Goal: Task Accomplishment & Management: Manage account settings

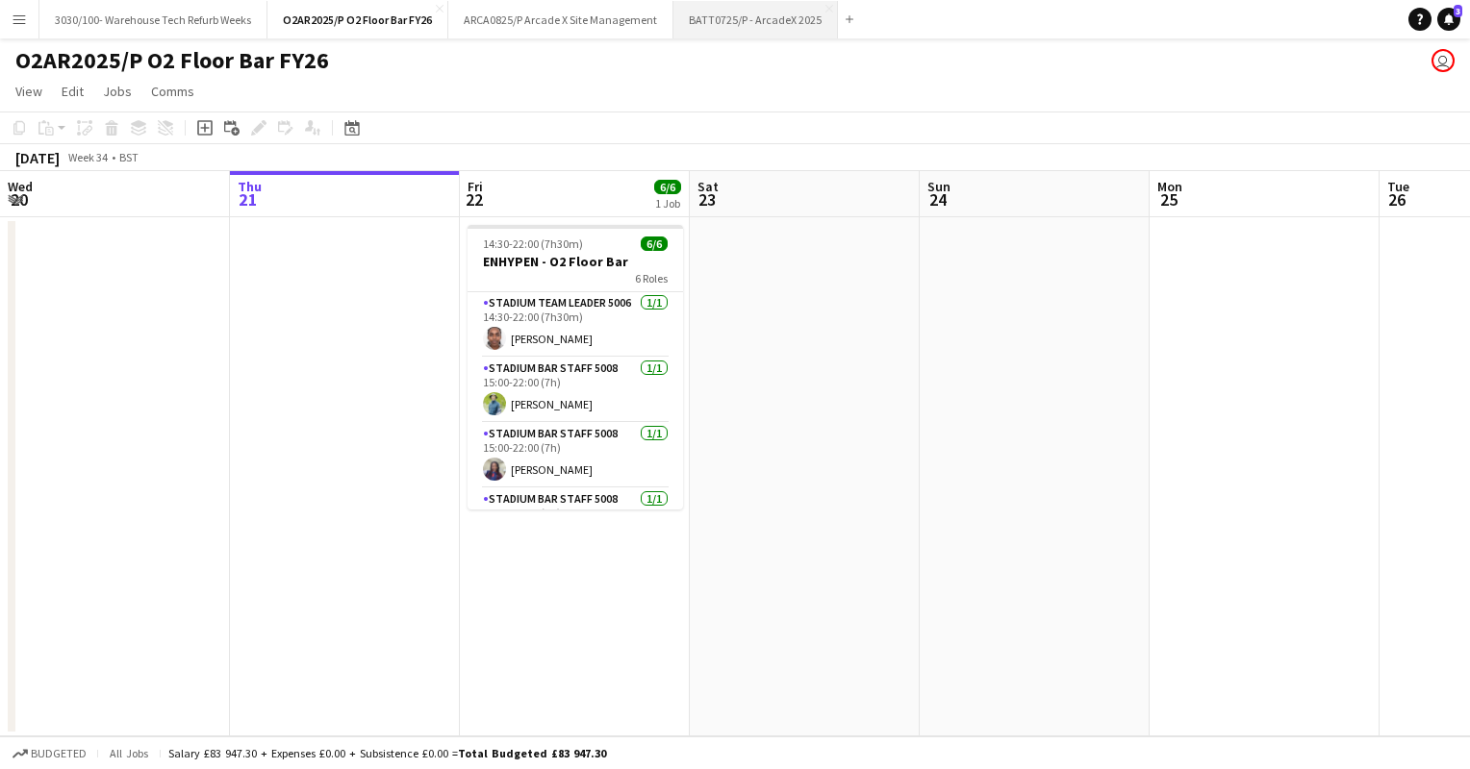
click at [748, 28] on button "BATT0725/P - ArcadeX 2025 Close" at bounding box center [755, 20] width 164 height 38
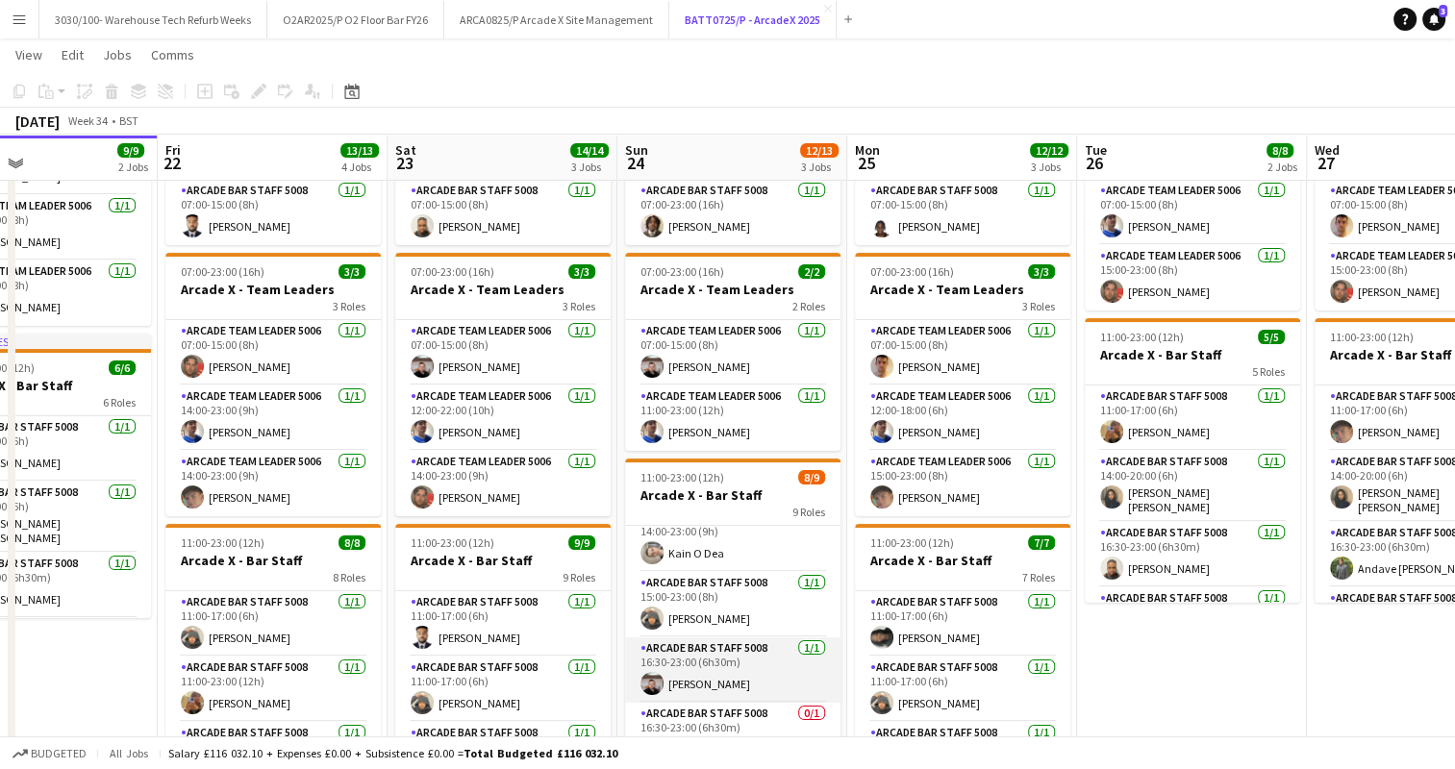
scroll to position [370, 0]
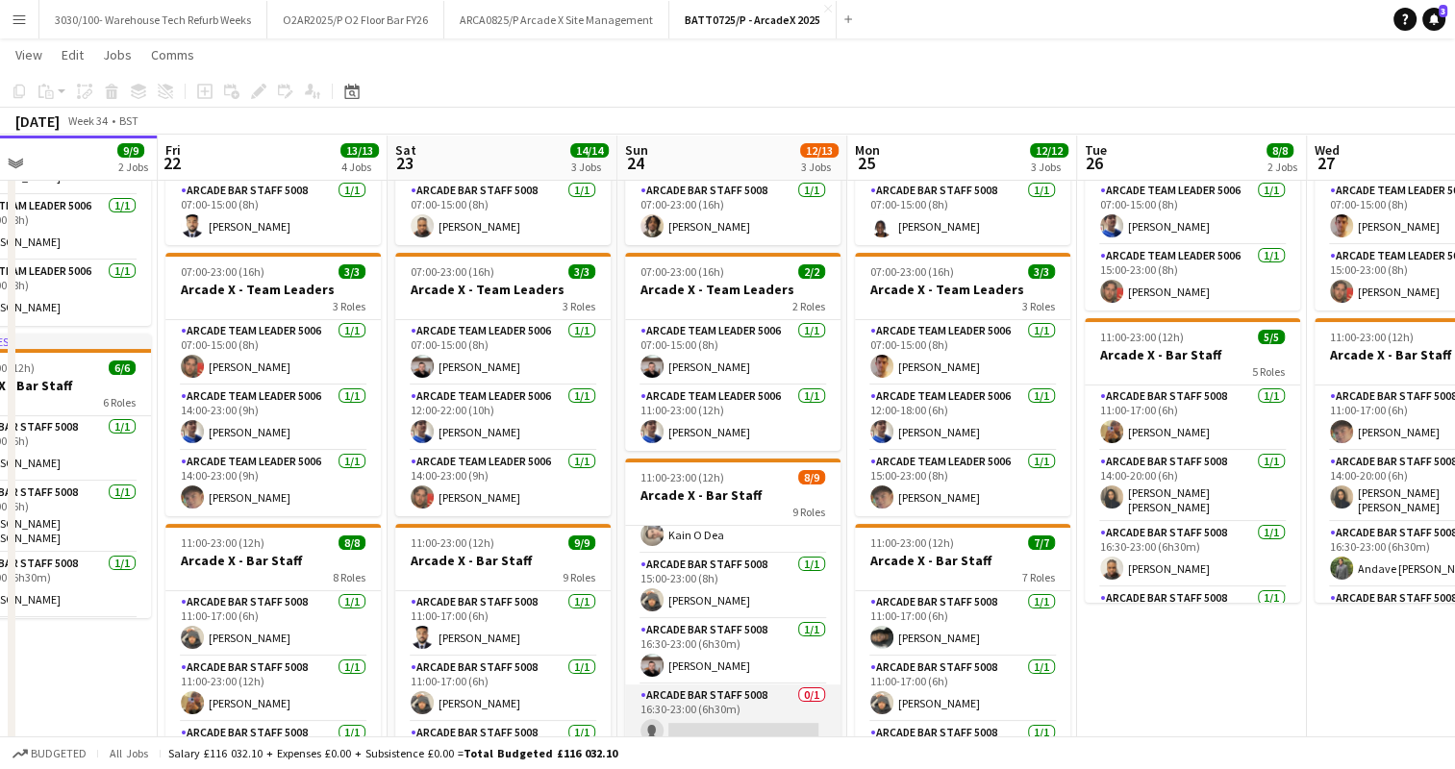
click at [714, 719] on app-card-role "Arcade Bar Staff 5008 0/1 16:30-23:00 (6h30m) single-neutral-actions" at bounding box center [732, 717] width 215 height 65
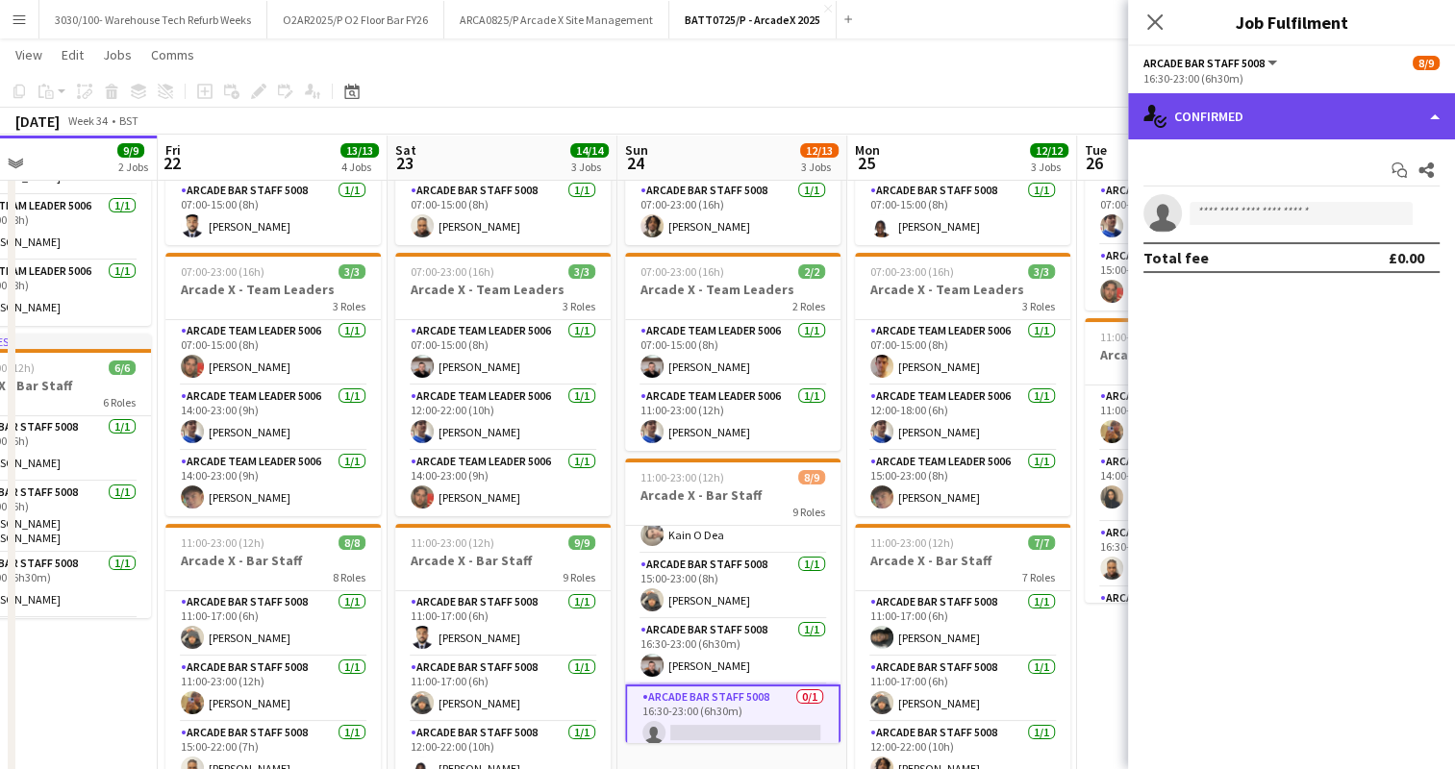
click at [1278, 113] on div "single-neutral-actions-check-2 Confirmed" at bounding box center [1291, 116] width 327 height 46
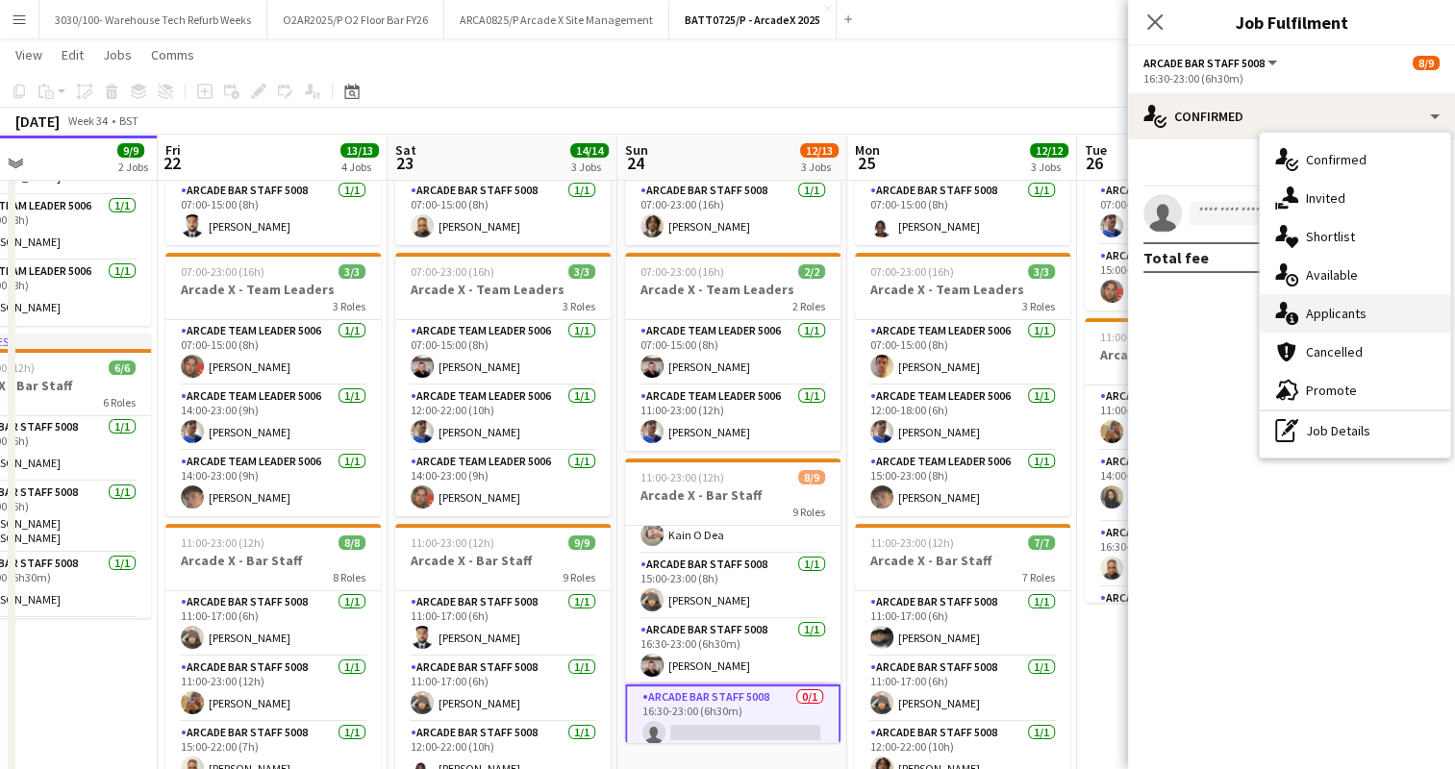
click at [1335, 306] on div "single-neutral-actions-information Applicants" at bounding box center [1355, 313] width 190 height 38
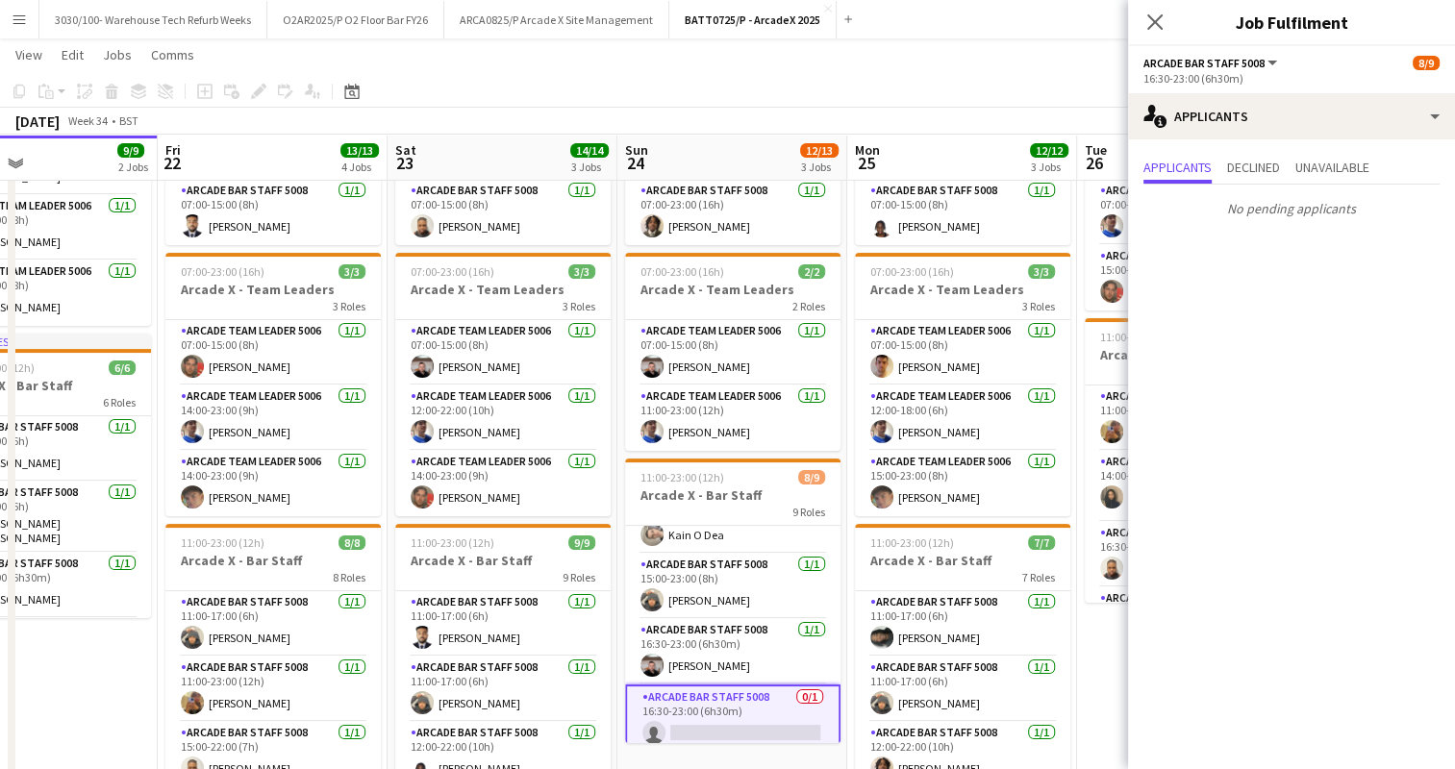
click at [1047, 88] on app-toolbar "Copy Paste Paste Ctrl+V Paste with crew Ctrl+Shift+V Paste linked Job [GEOGRAPH…" at bounding box center [727, 91] width 1455 height 33
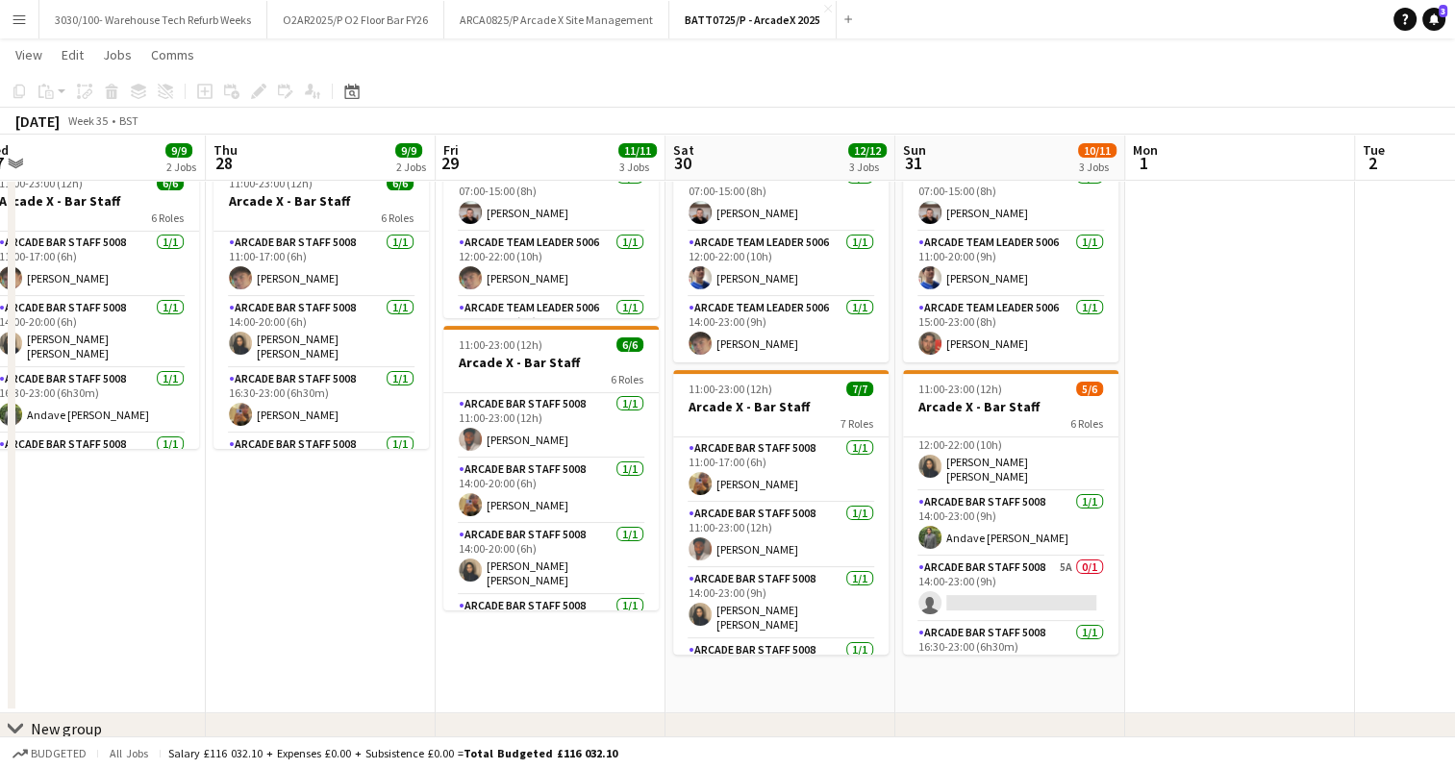
scroll to position [174, 0]
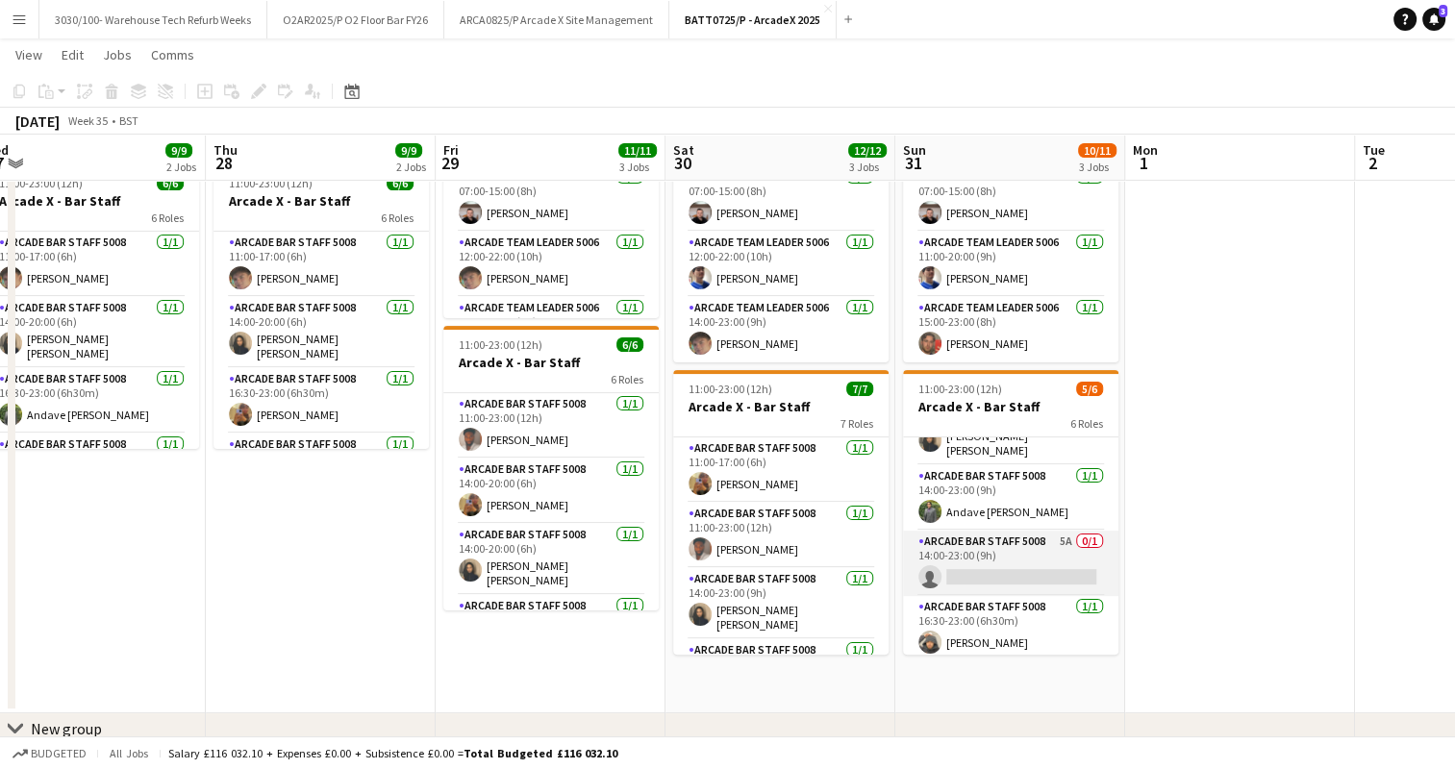
click at [1023, 558] on app-card-role "Arcade Bar Staff 5008 5A 0/1 14:00-23:00 (9h) single-neutral-actions" at bounding box center [1010, 563] width 215 height 65
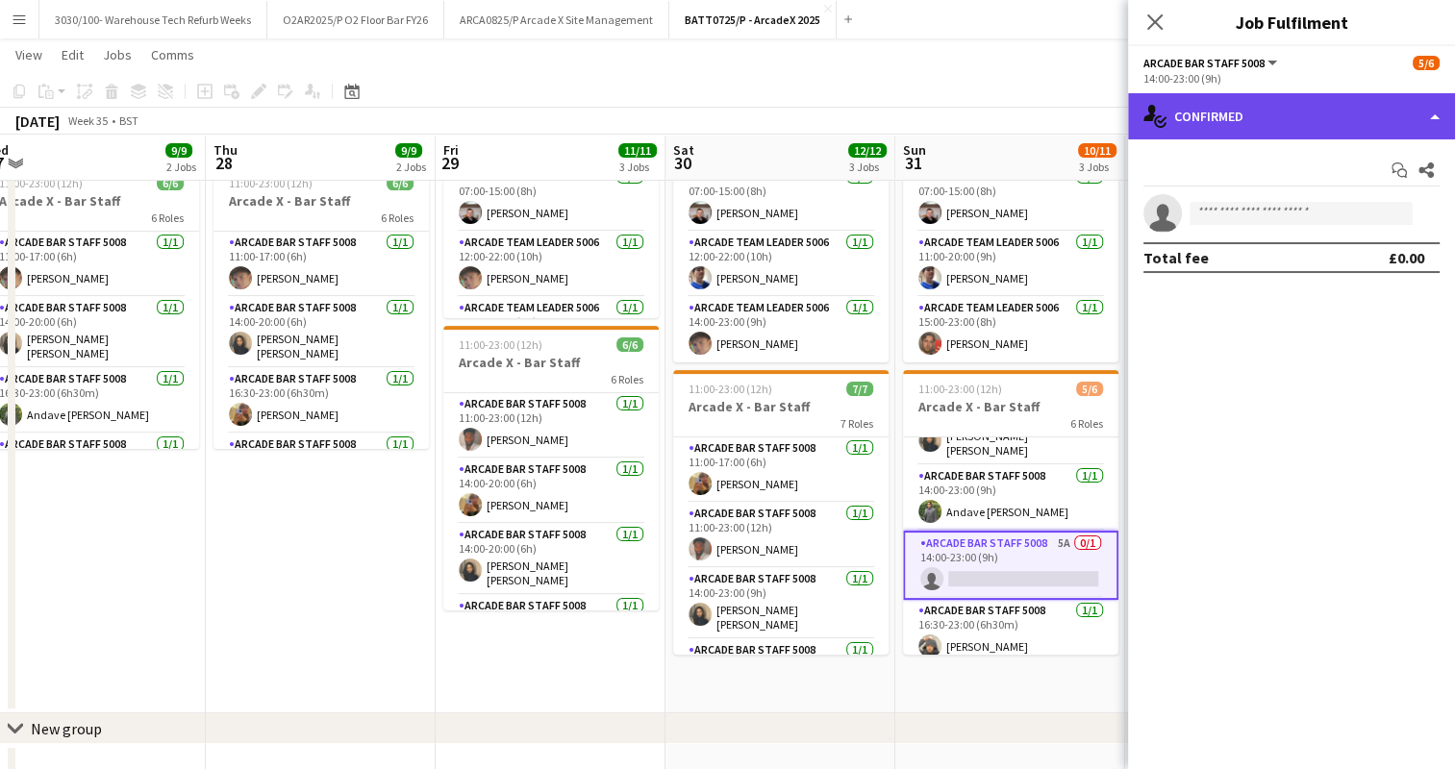
click at [1316, 129] on div "single-neutral-actions-check-2 Confirmed" at bounding box center [1291, 116] width 327 height 46
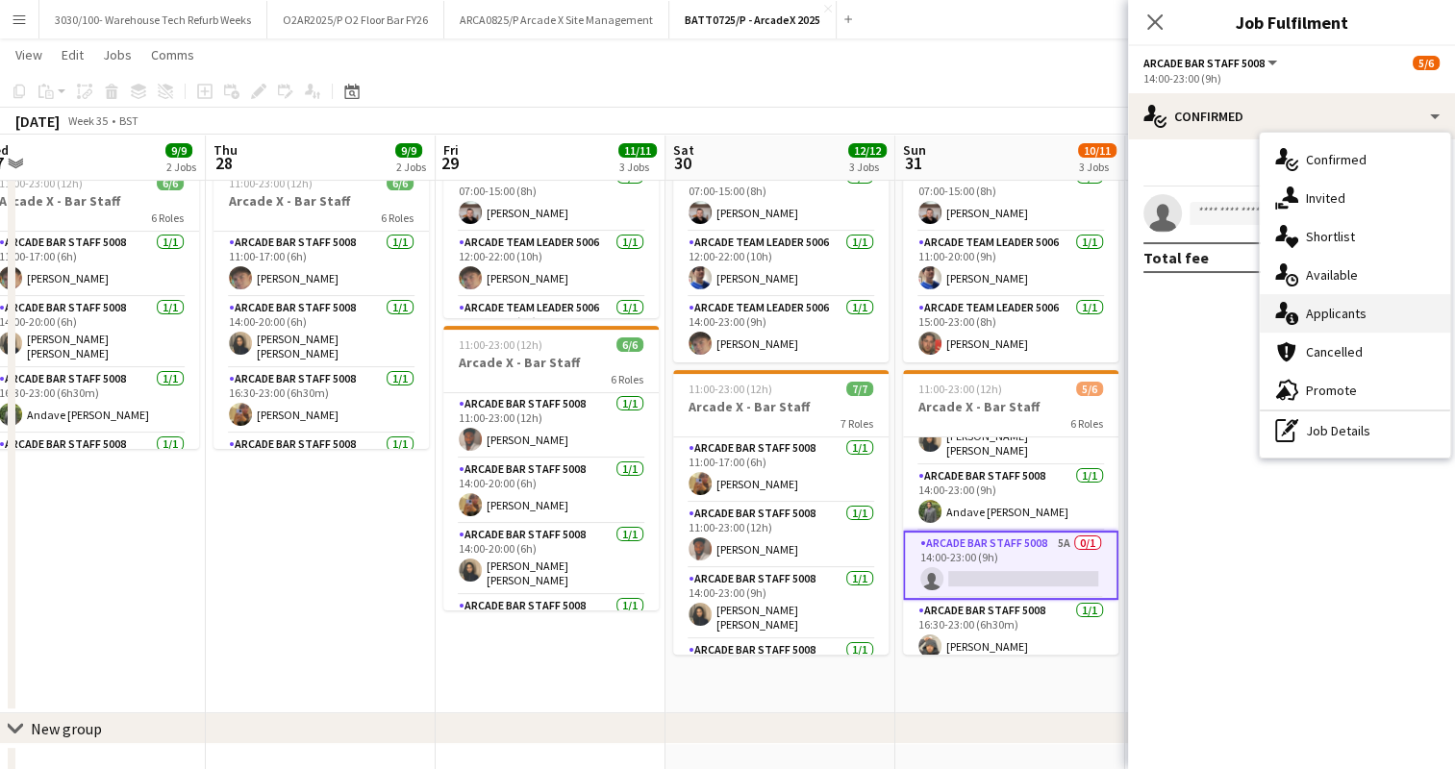
click at [1331, 304] on div "single-neutral-actions-information Applicants" at bounding box center [1355, 313] width 190 height 38
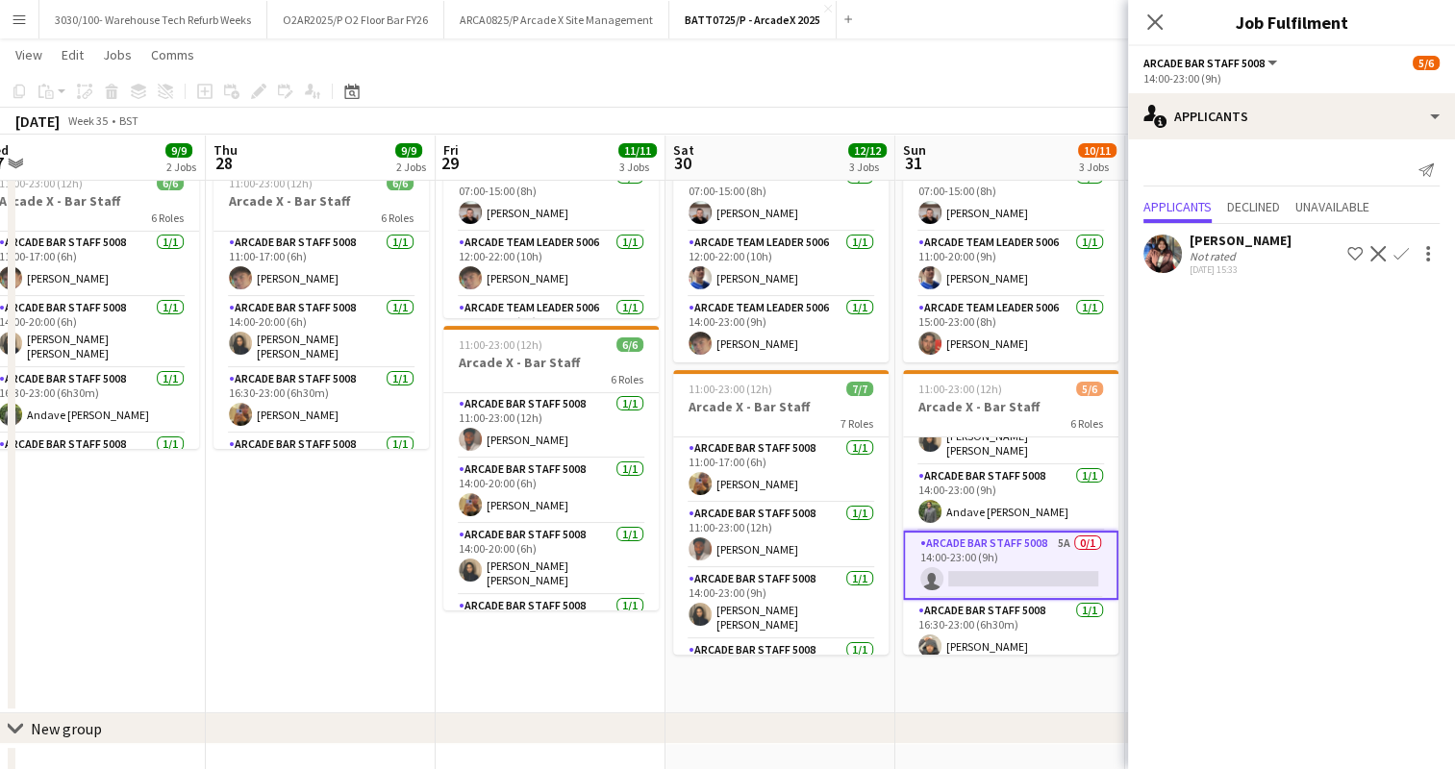
click at [1062, 92] on app-toolbar "Copy Paste Paste Ctrl+V Paste with crew Ctrl+Shift+V Paste linked Job [GEOGRAPH…" at bounding box center [727, 91] width 1455 height 33
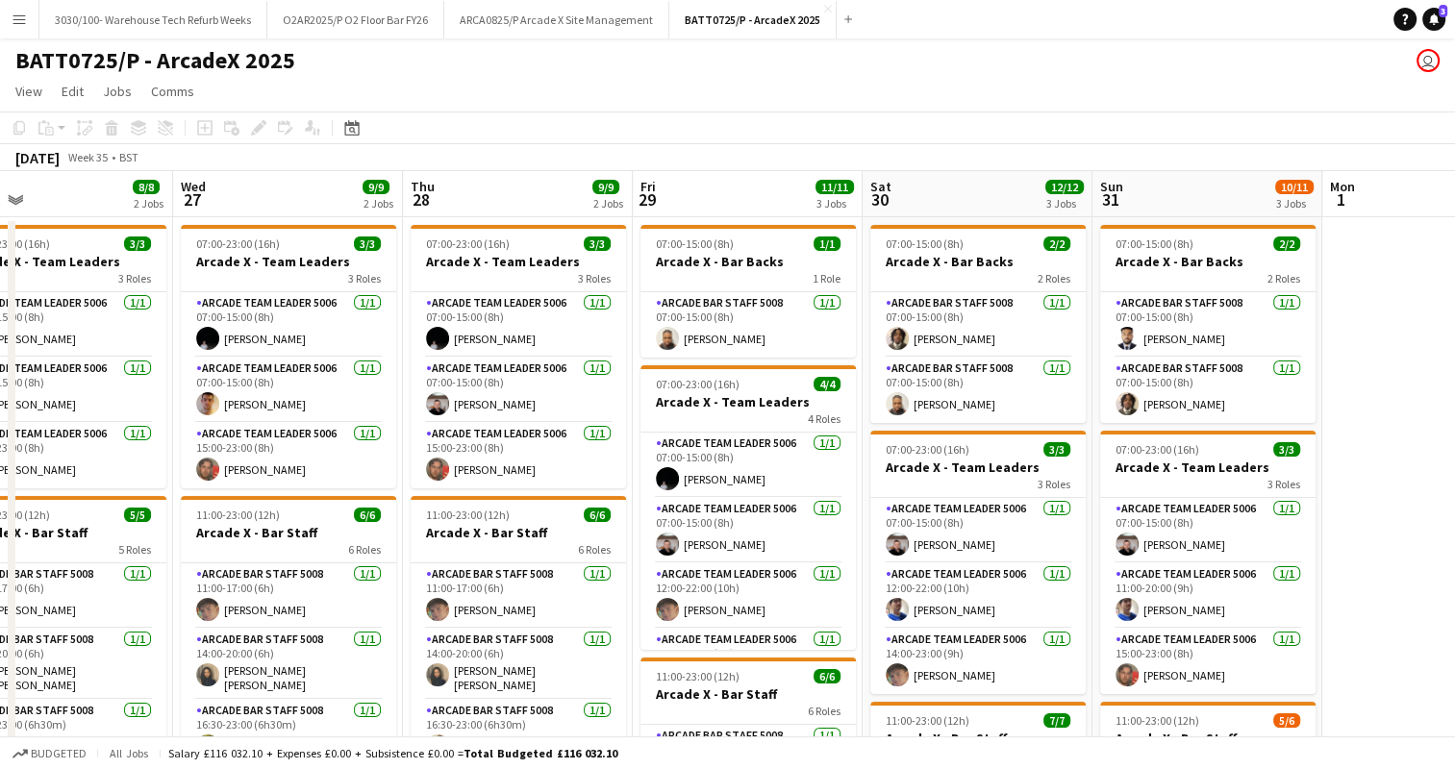
scroll to position [0, 828]
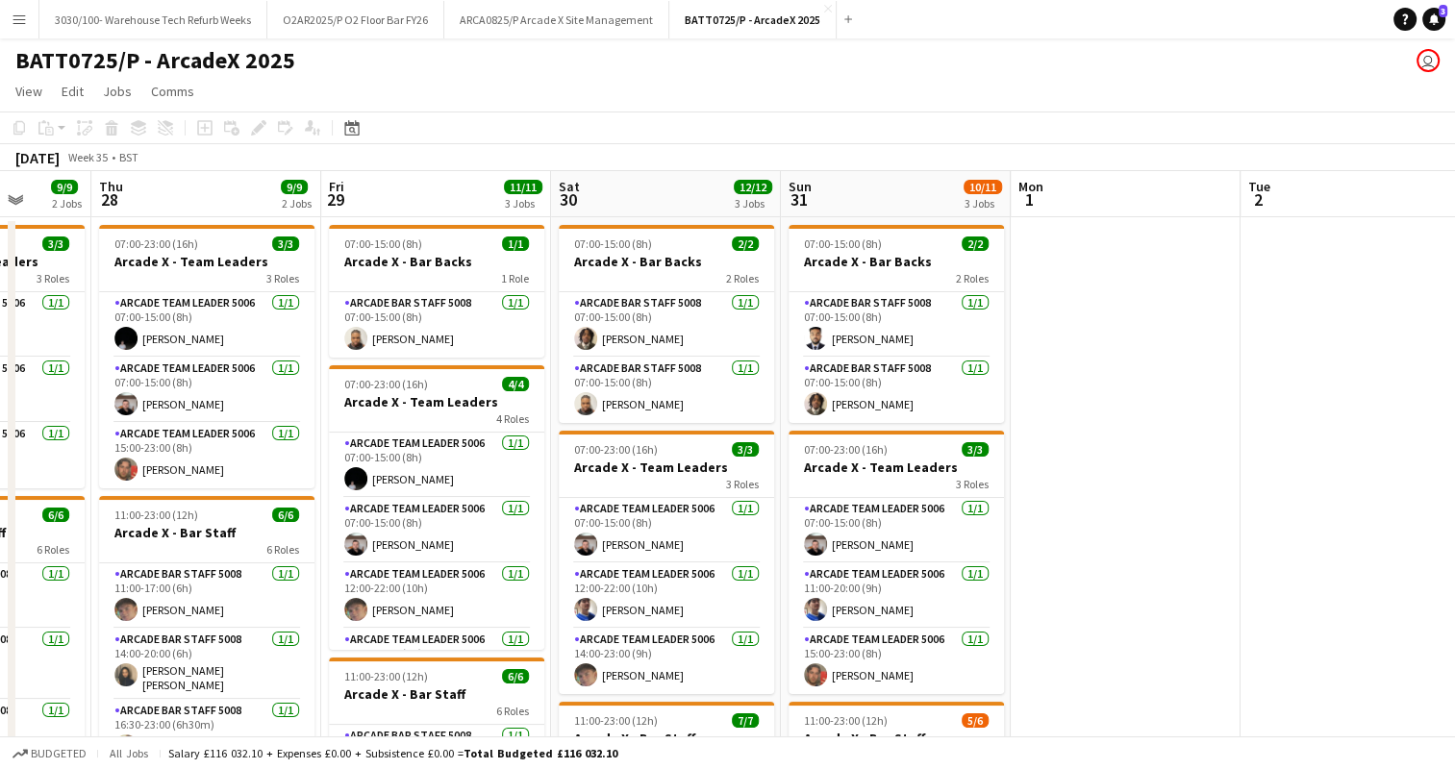
click at [1180, 352] on app-date-cell at bounding box center [1126, 678] width 230 height 922
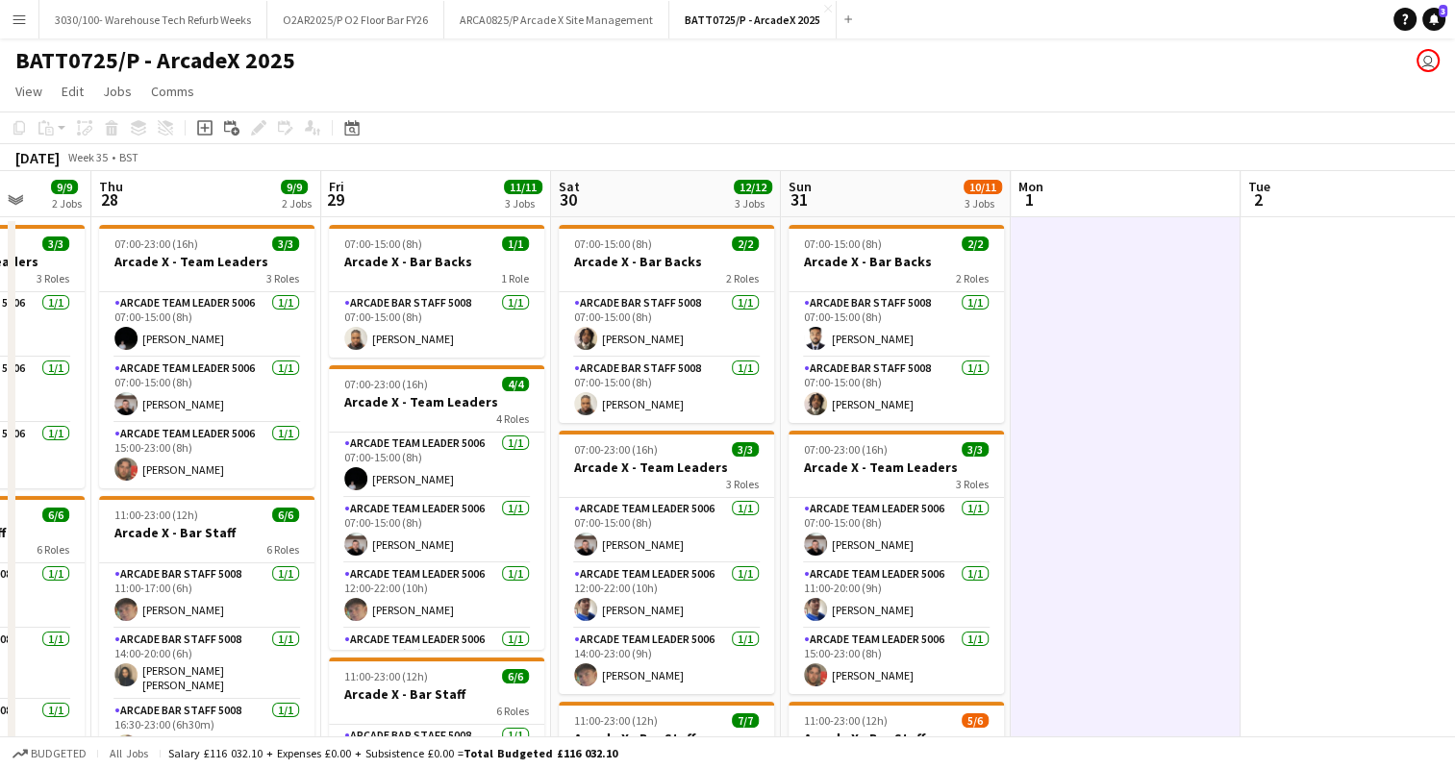
click at [1123, 149] on div "[DATE] Week 35 • BST" at bounding box center [727, 157] width 1455 height 27
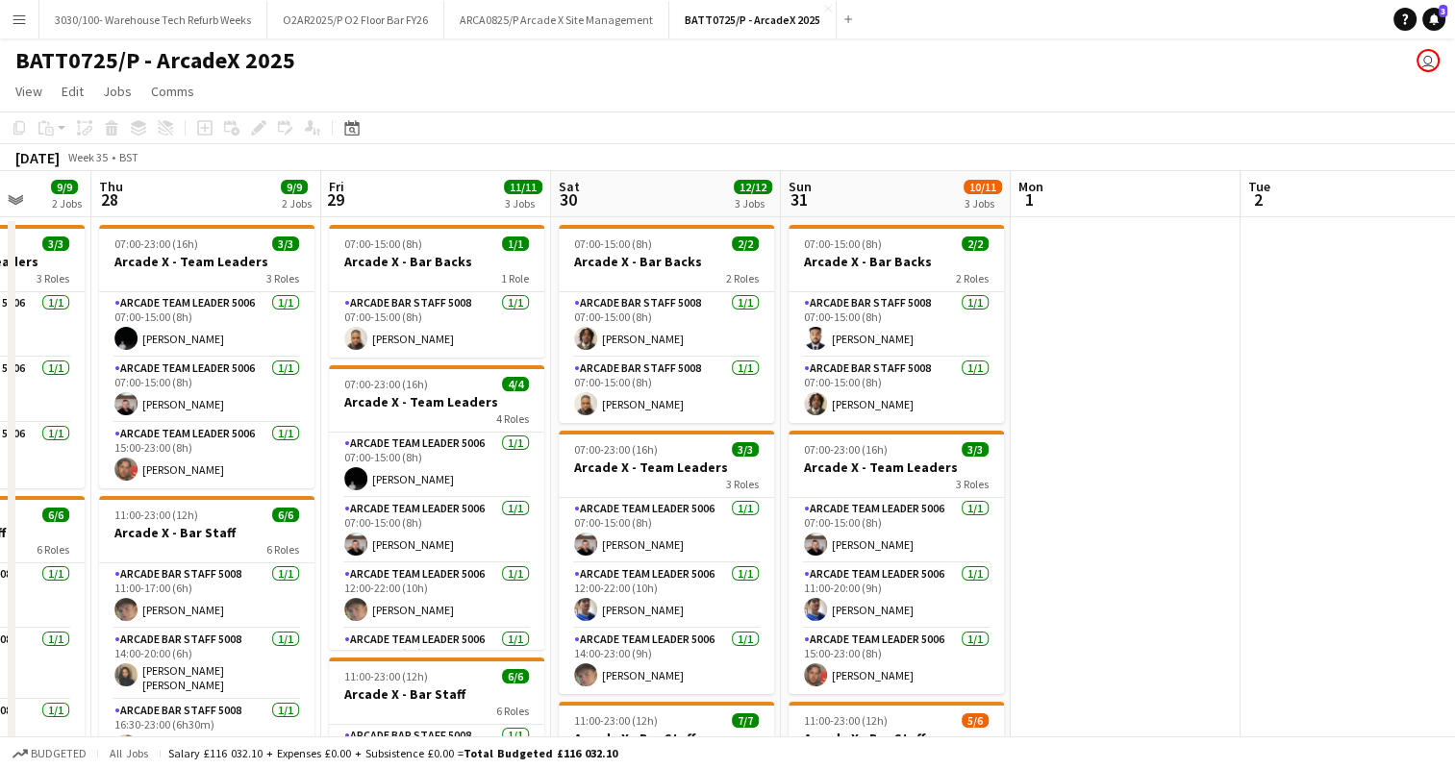
click at [1146, 117] on app-toolbar "Copy Paste Paste Ctrl+V Paste with crew Ctrl+Shift+V Paste linked Job [GEOGRAPH…" at bounding box center [727, 128] width 1455 height 33
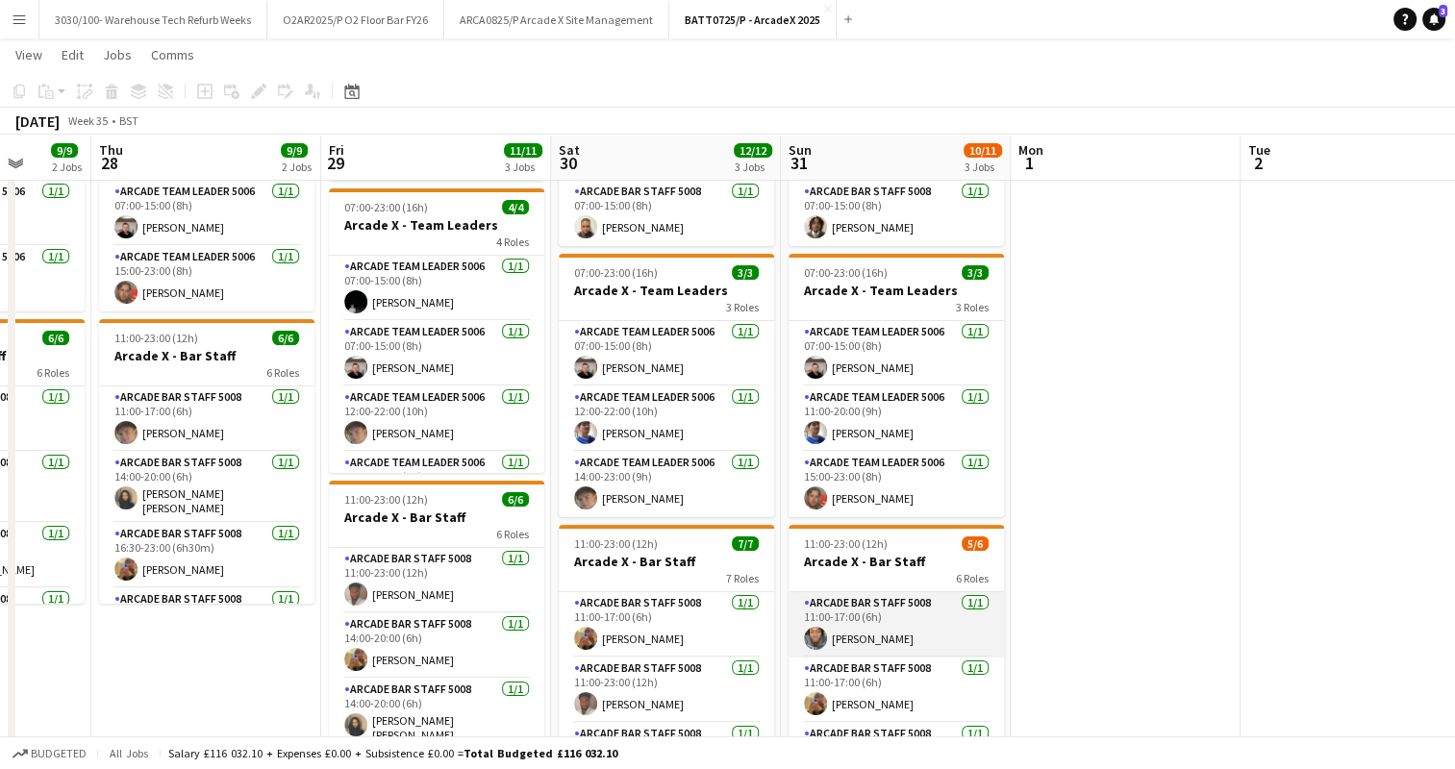
scroll to position [174, 0]
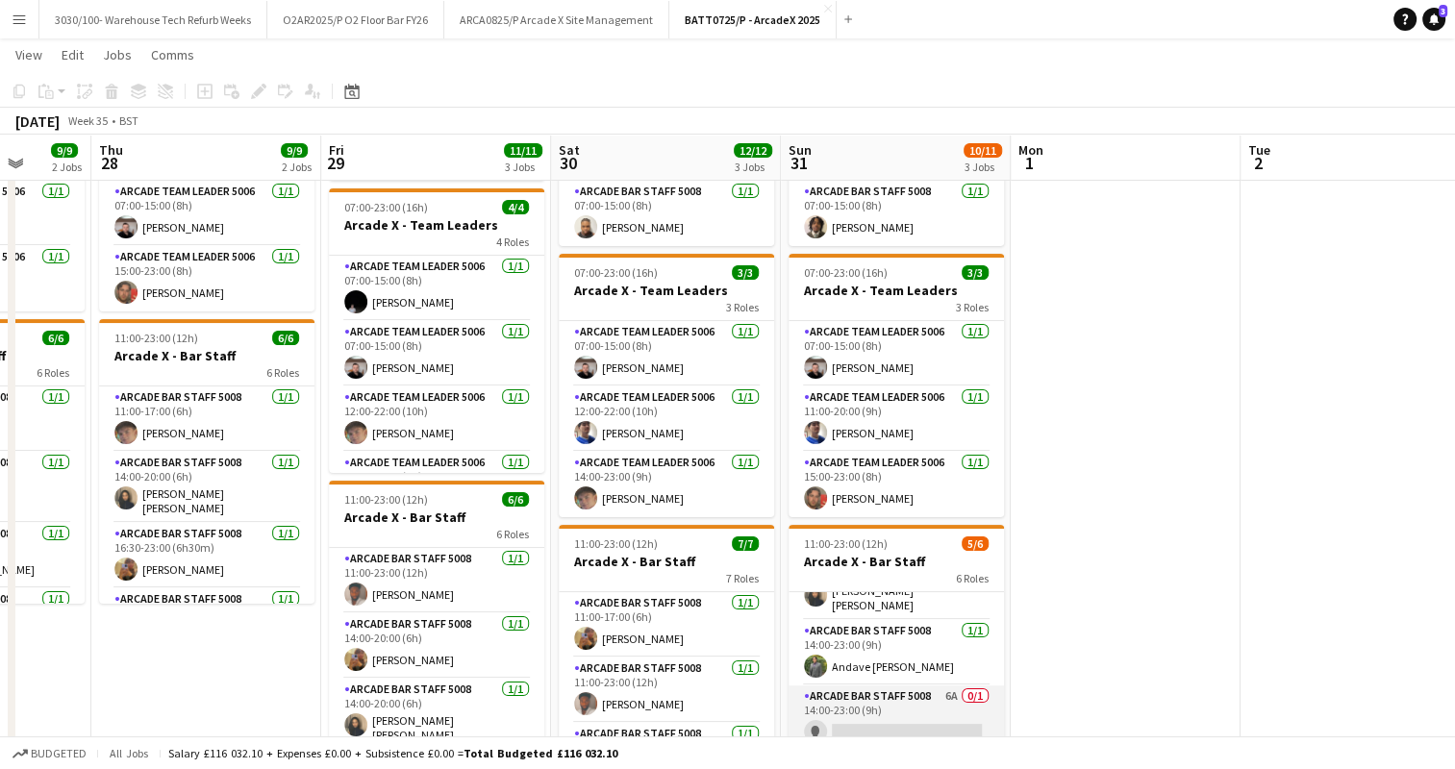
click at [888, 693] on app-card-role "Arcade Bar Staff 5008 6A 0/1 14:00-23:00 (9h) single-neutral-actions" at bounding box center [896, 718] width 215 height 65
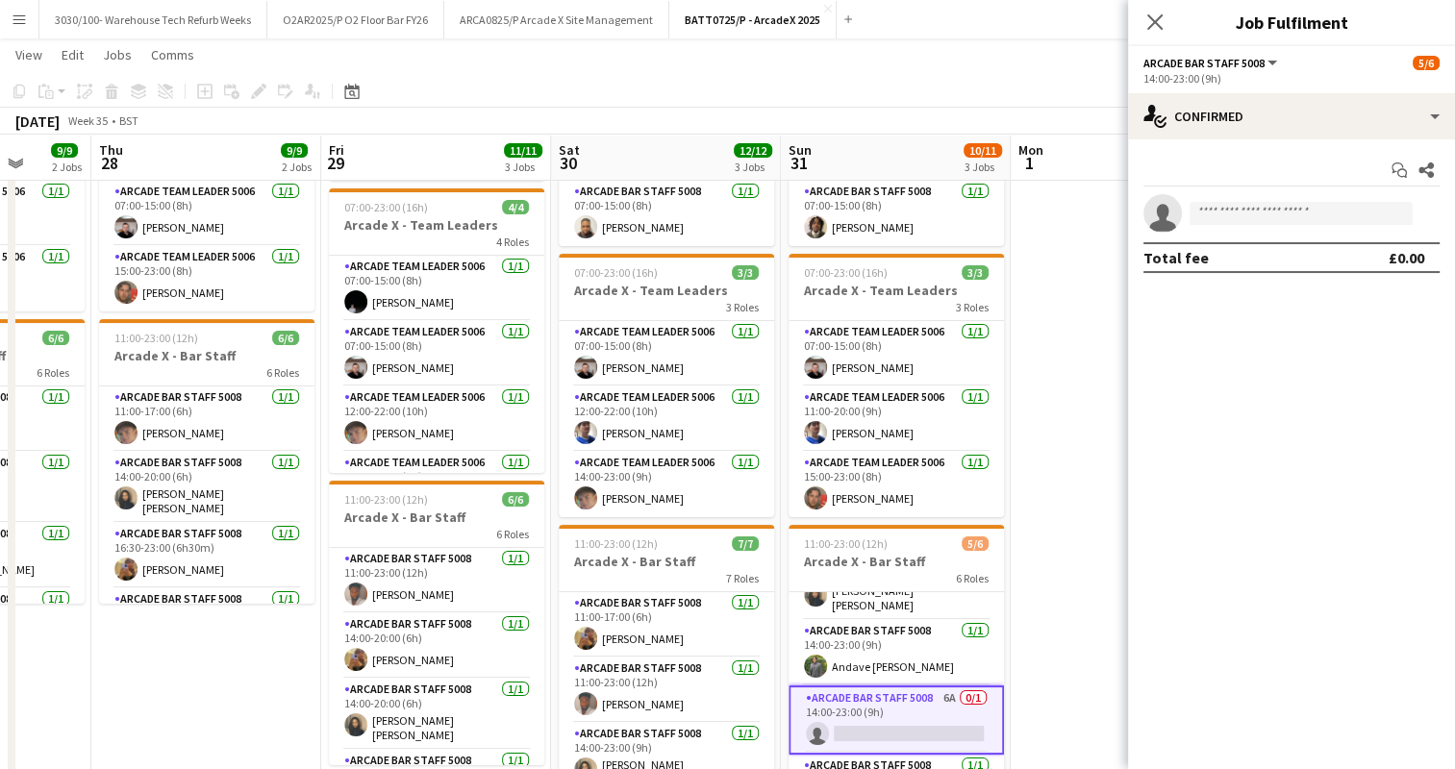
click at [1349, 84] on div "14:00-23:00 (9h)" at bounding box center [1292, 78] width 296 height 14
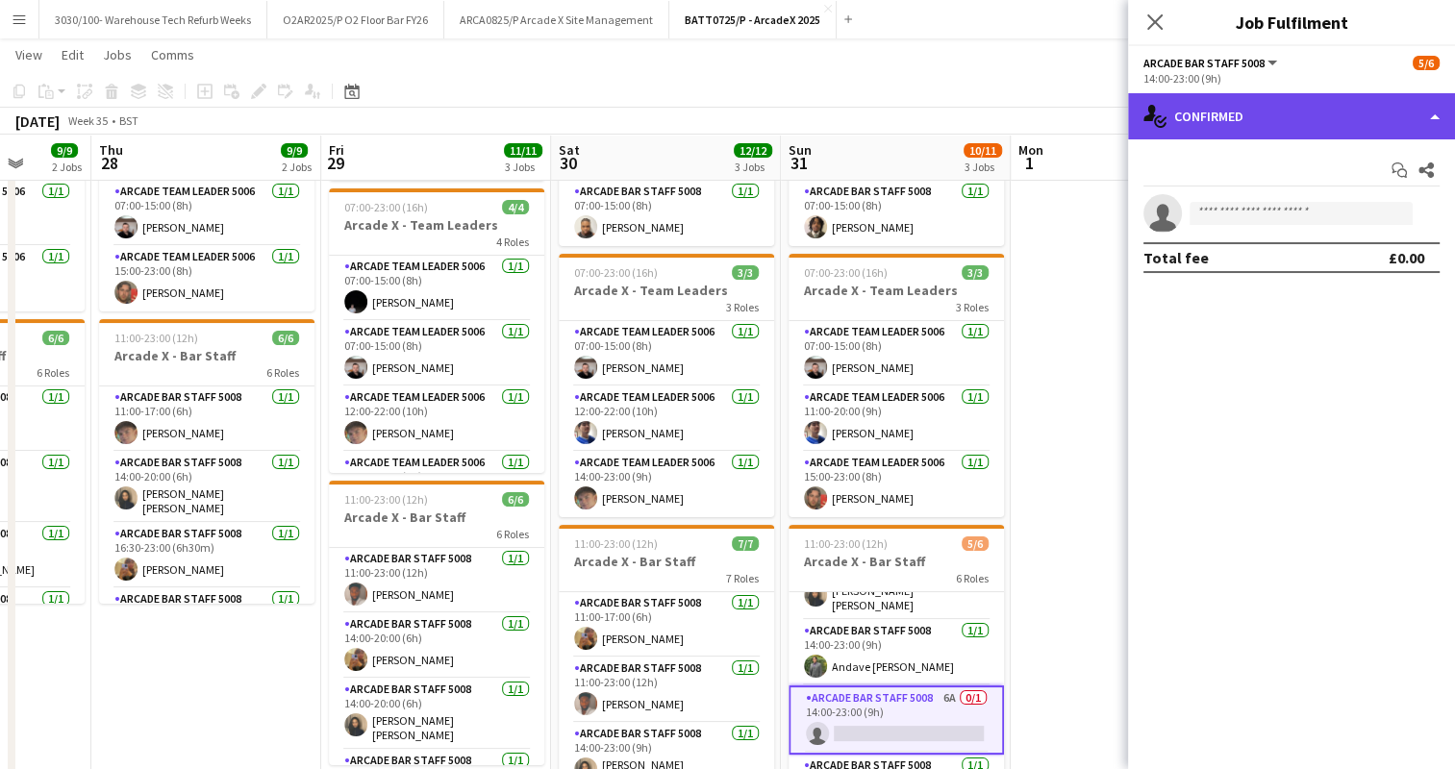
click at [1327, 127] on div "single-neutral-actions-check-2 Confirmed" at bounding box center [1291, 116] width 327 height 46
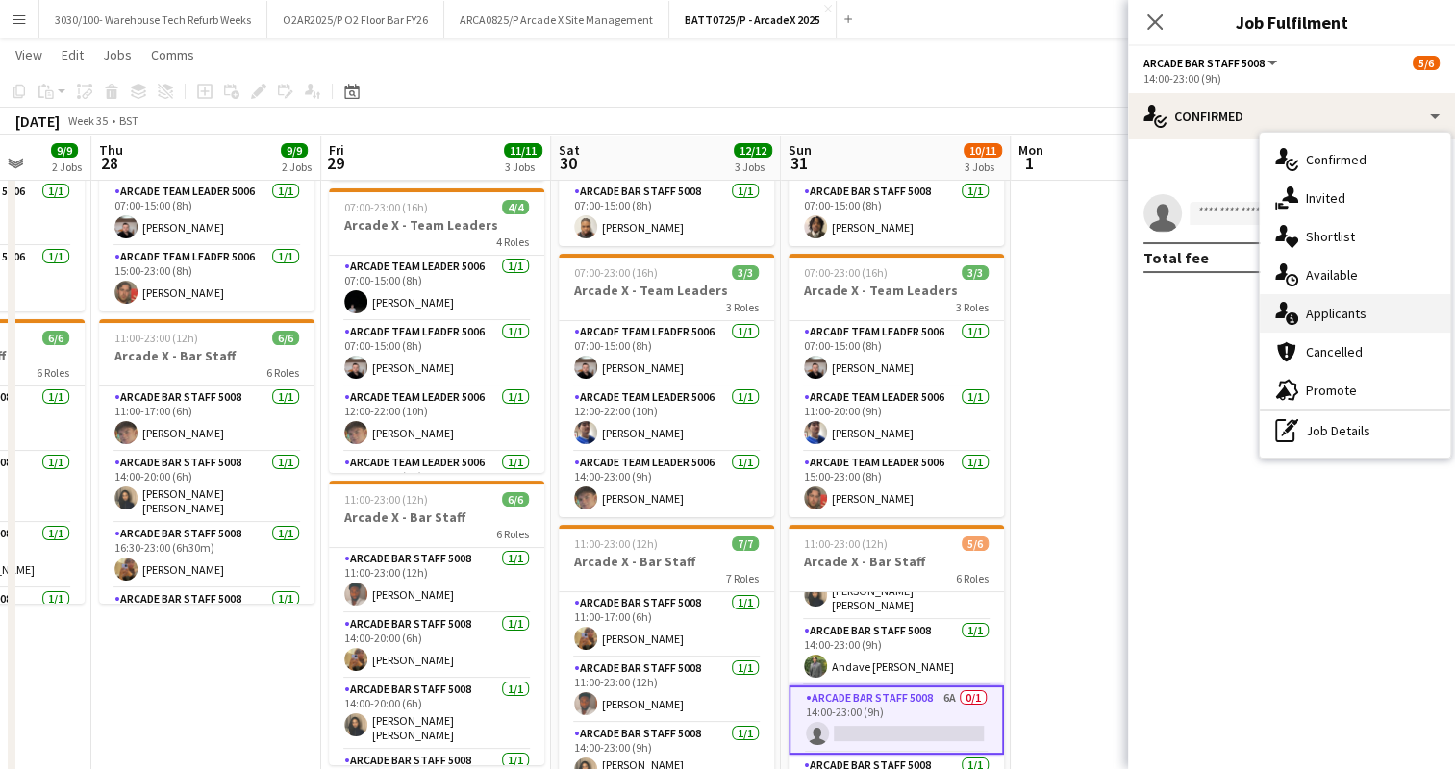
click at [1340, 310] on div "single-neutral-actions-information Applicants" at bounding box center [1355, 313] width 190 height 38
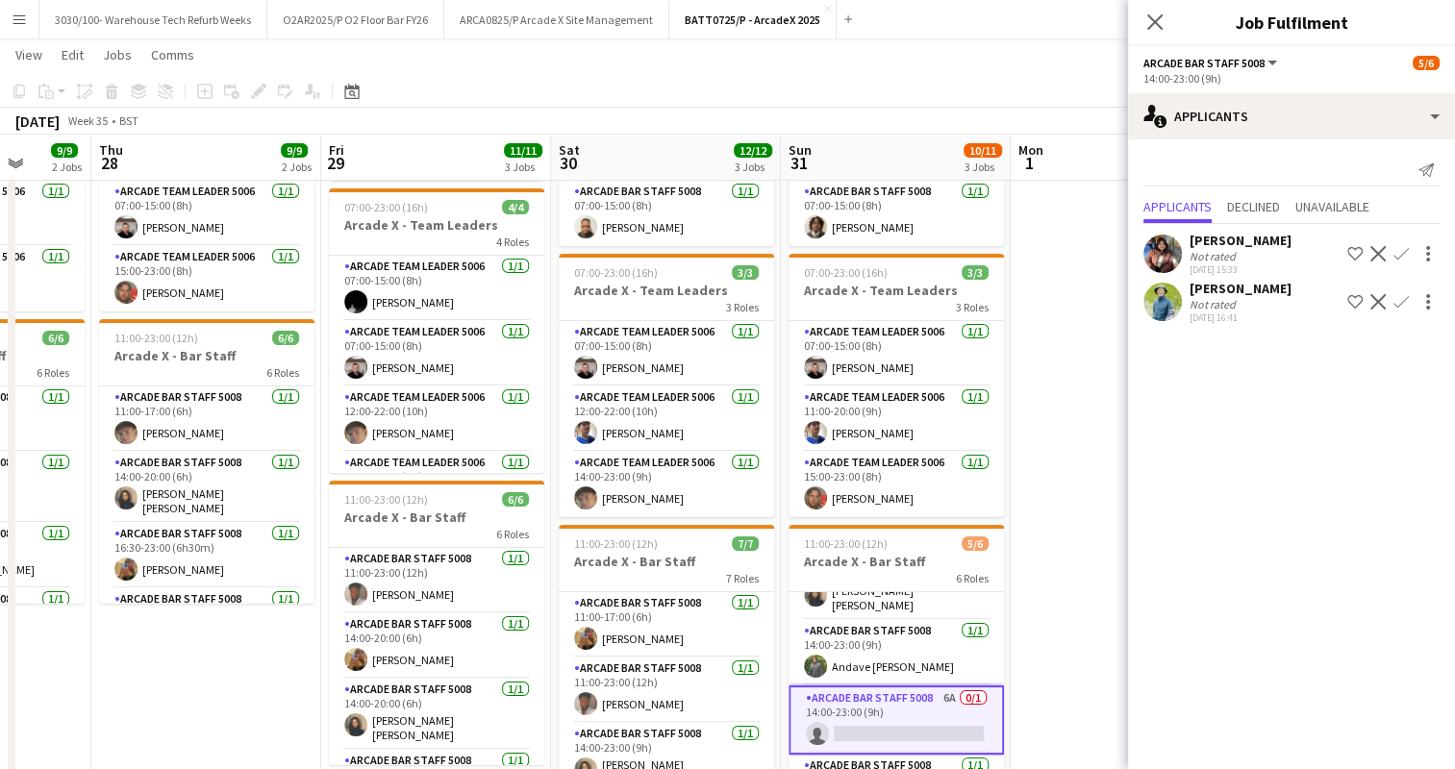
click at [1400, 298] on app-icon "Confirm" at bounding box center [1401, 301] width 15 height 15
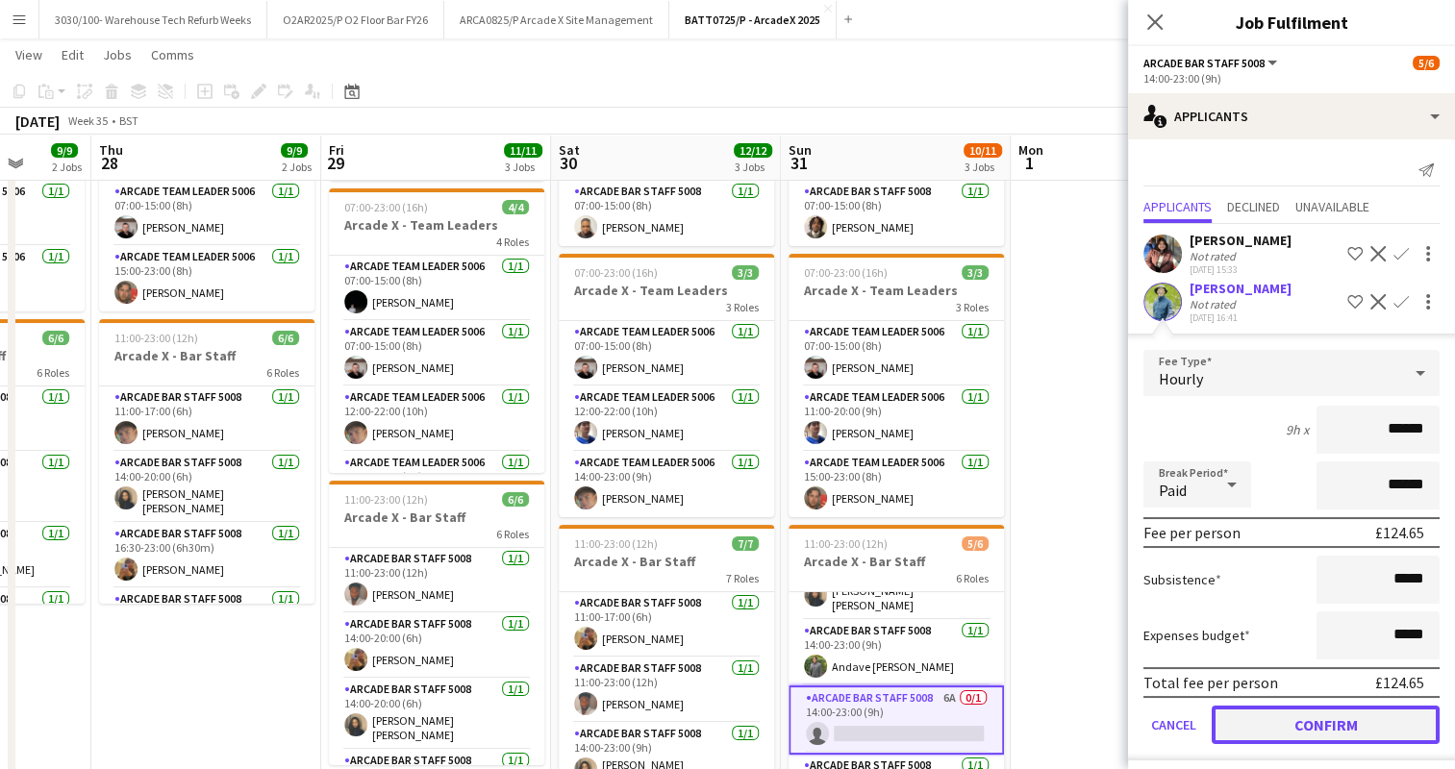
click at [1283, 729] on button "Confirm" at bounding box center [1326, 725] width 228 height 38
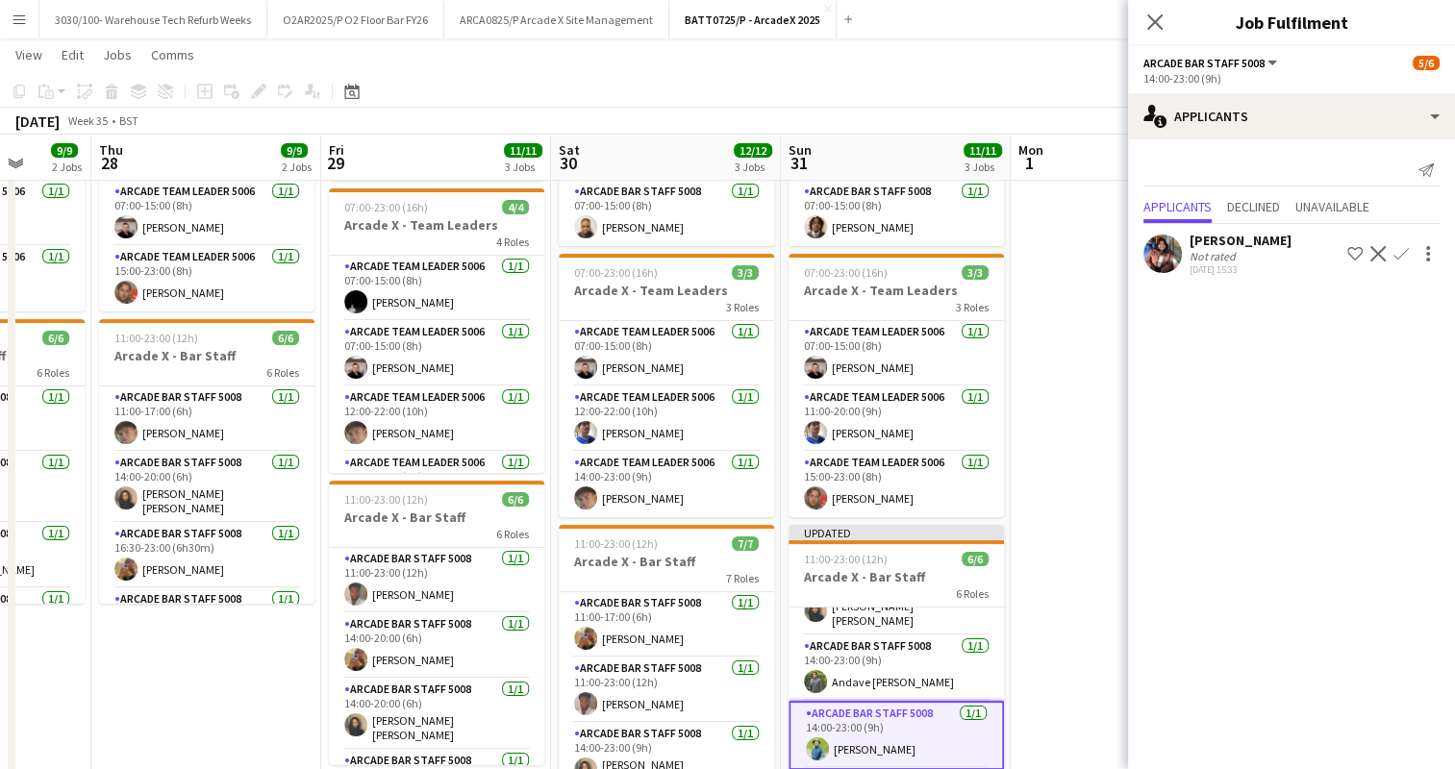
click at [1022, 135] on app-board-header-date "Mon 1" at bounding box center [1126, 158] width 230 height 46
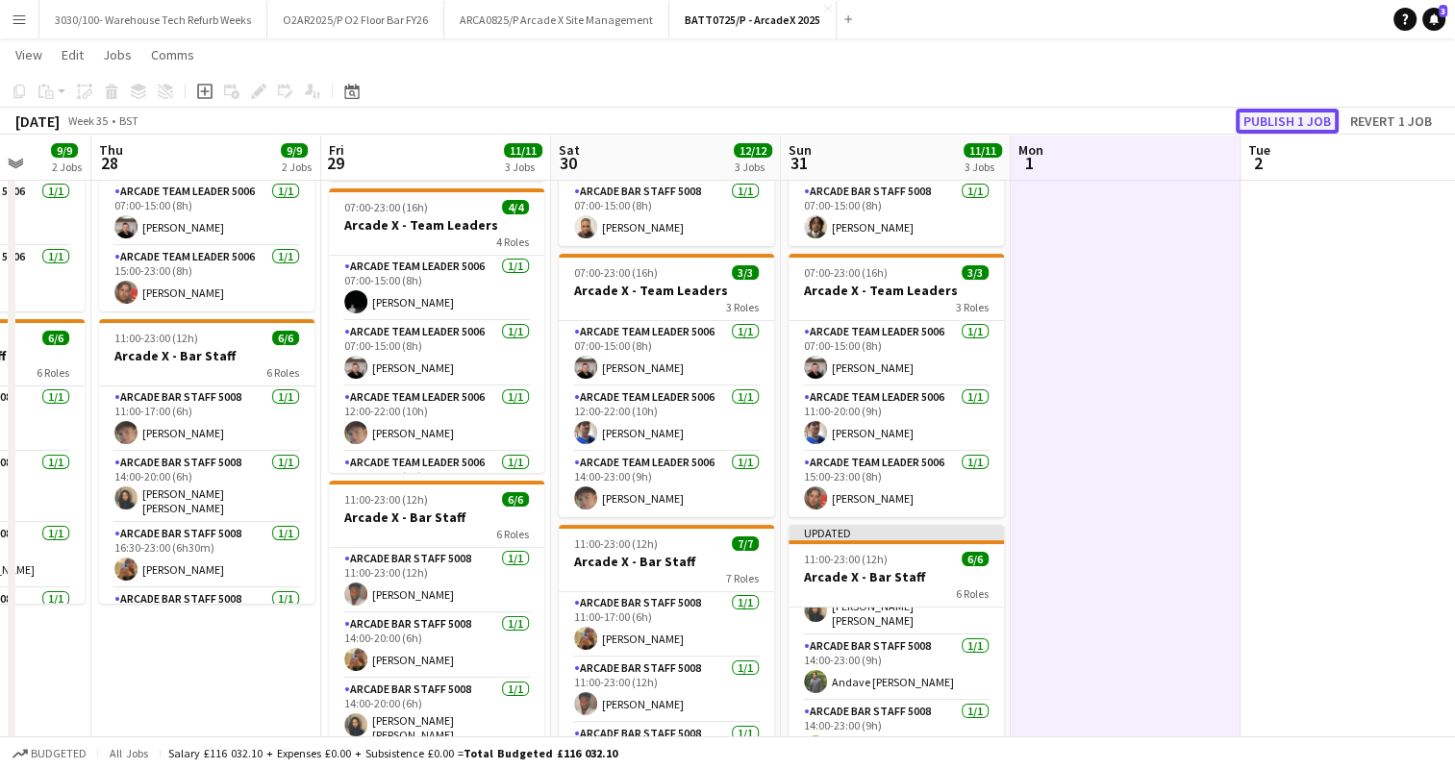
click at [1304, 118] on button "Publish 1 job" at bounding box center [1287, 121] width 103 height 25
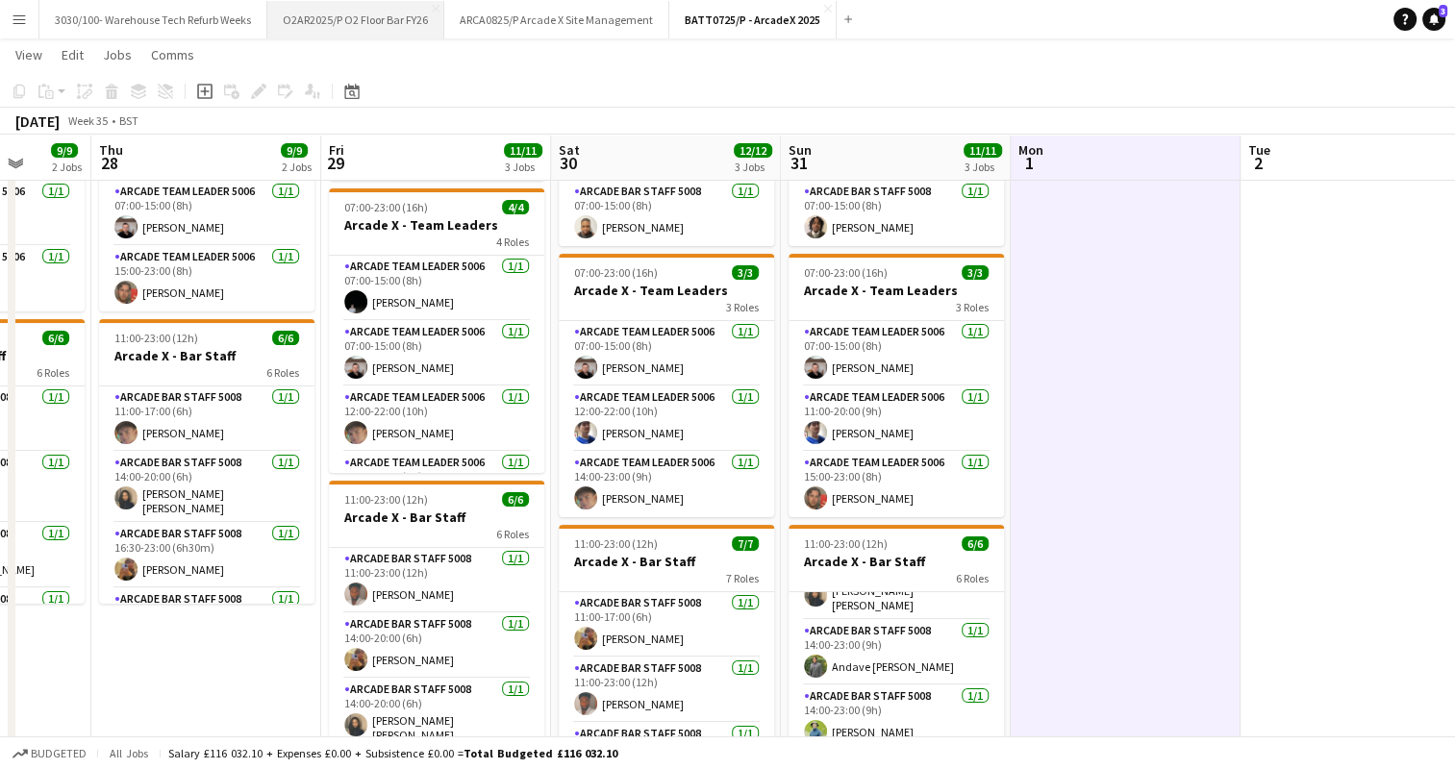
click at [383, 14] on button "O2AR2025/P O2 Floor Bar FY26 Close" at bounding box center [355, 20] width 177 height 38
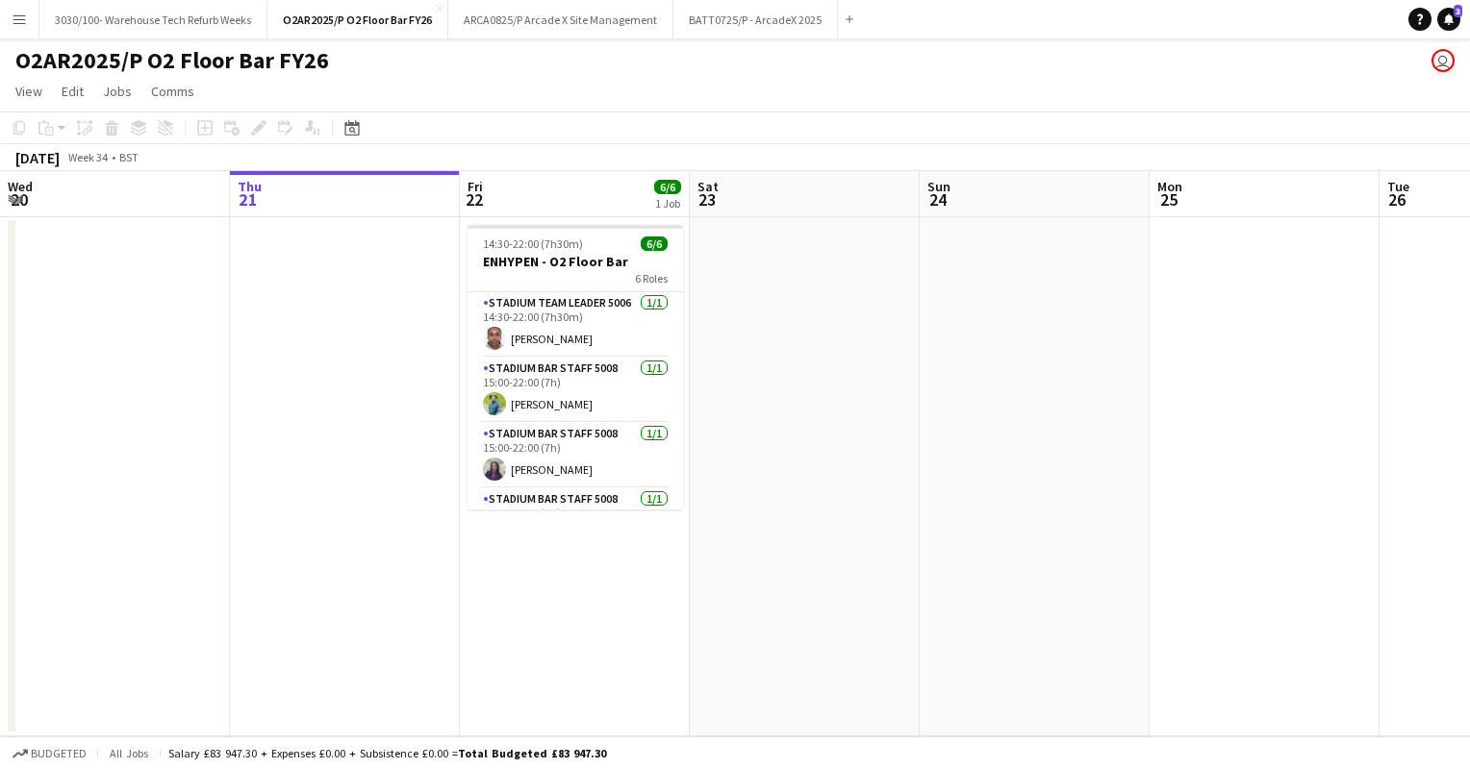
click at [730, 127] on app-toolbar "Copy Paste Paste Ctrl+V Paste with crew Ctrl+Shift+V Paste linked Job [GEOGRAPH…" at bounding box center [735, 128] width 1470 height 33
click at [719, 17] on button "BATT0725/P - ArcadeX 2025 Close" at bounding box center [755, 20] width 164 height 38
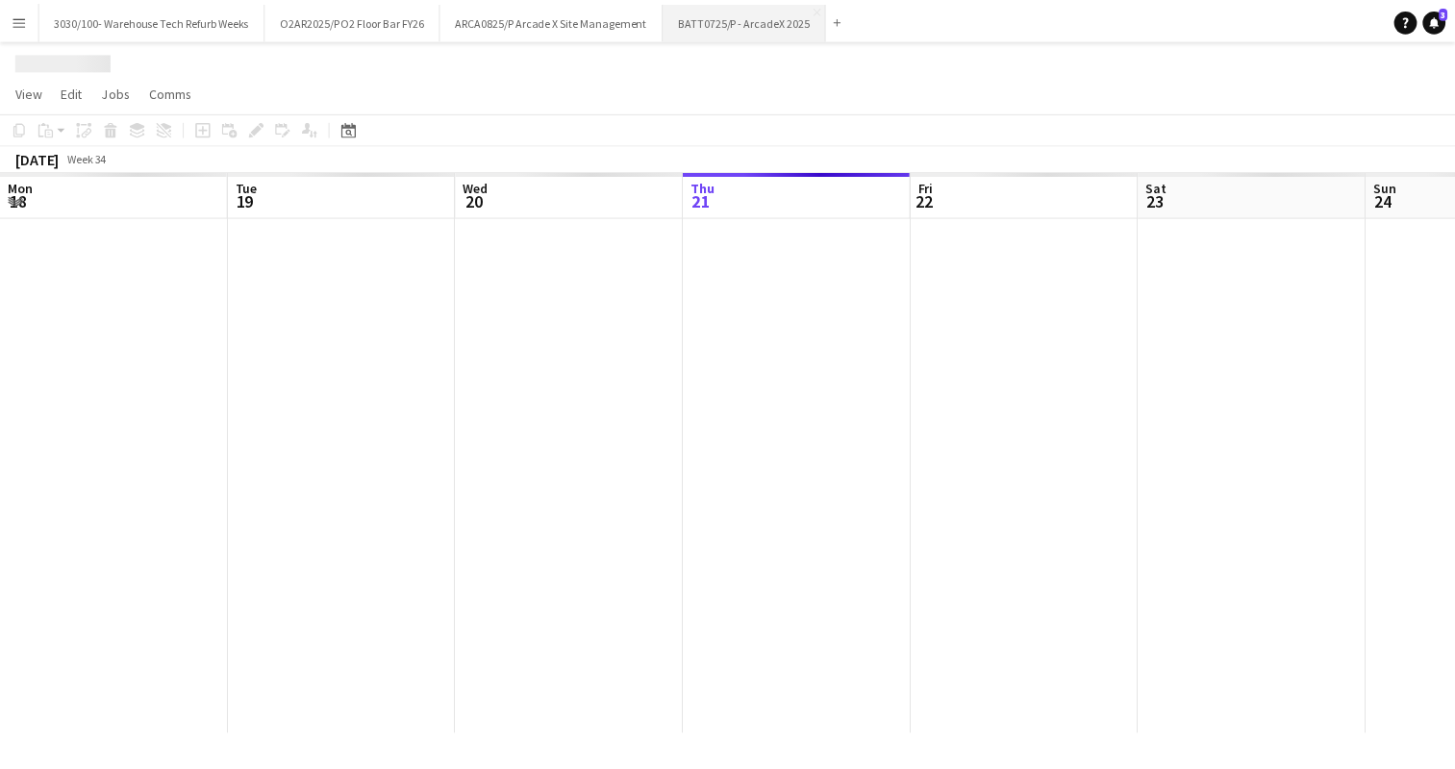
scroll to position [0, 460]
